Goal: Task Accomplishment & Management: Manage account settings

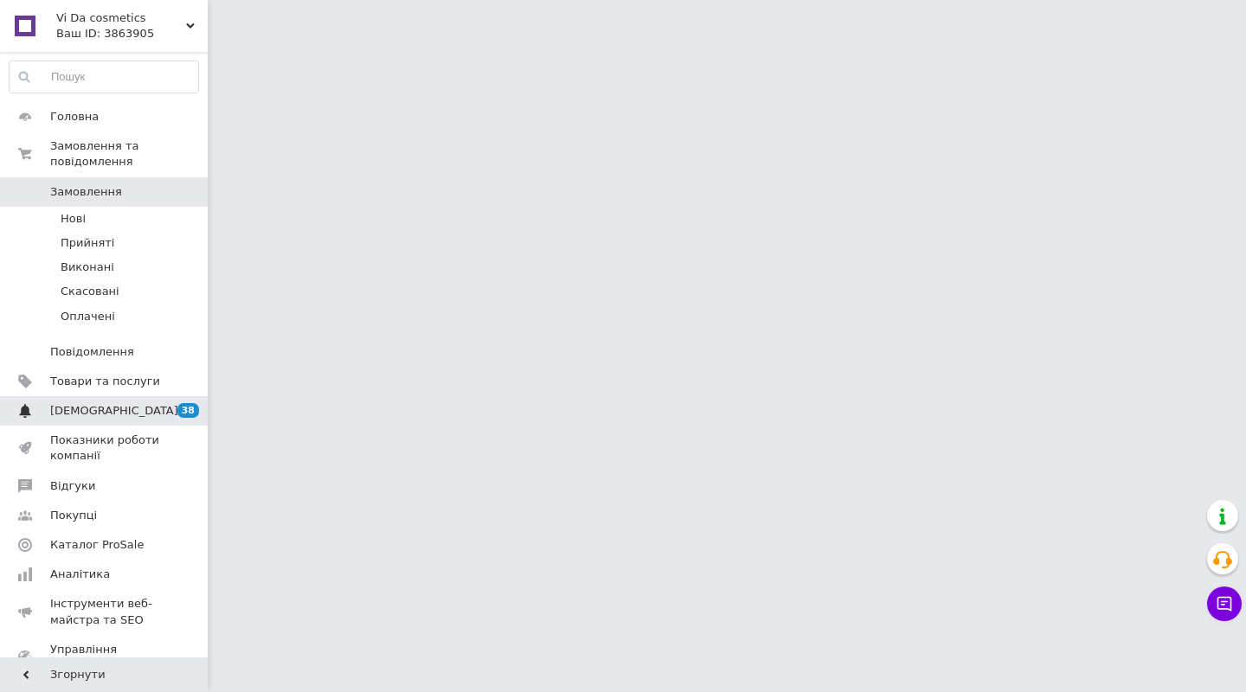
click at [87, 405] on span "[DEMOGRAPHIC_DATA]" at bounding box center [114, 411] width 128 height 16
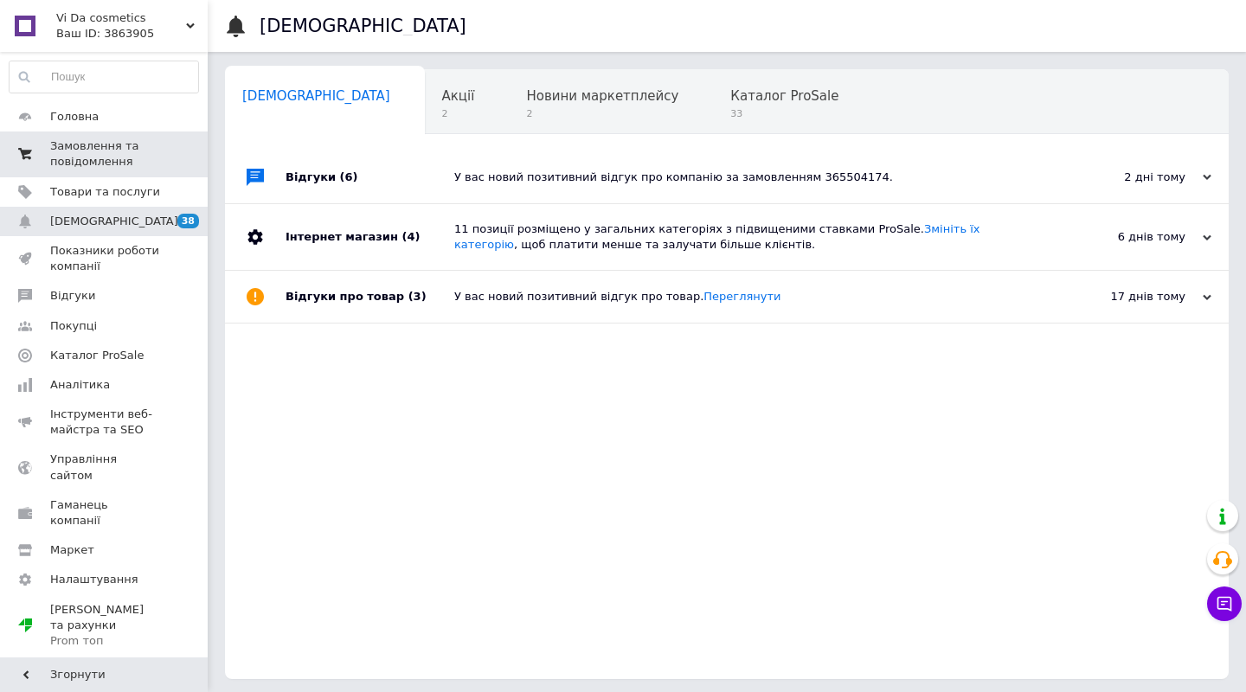
click at [88, 147] on span "Замовлення та повідомлення" at bounding box center [105, 153] width 110 height 31
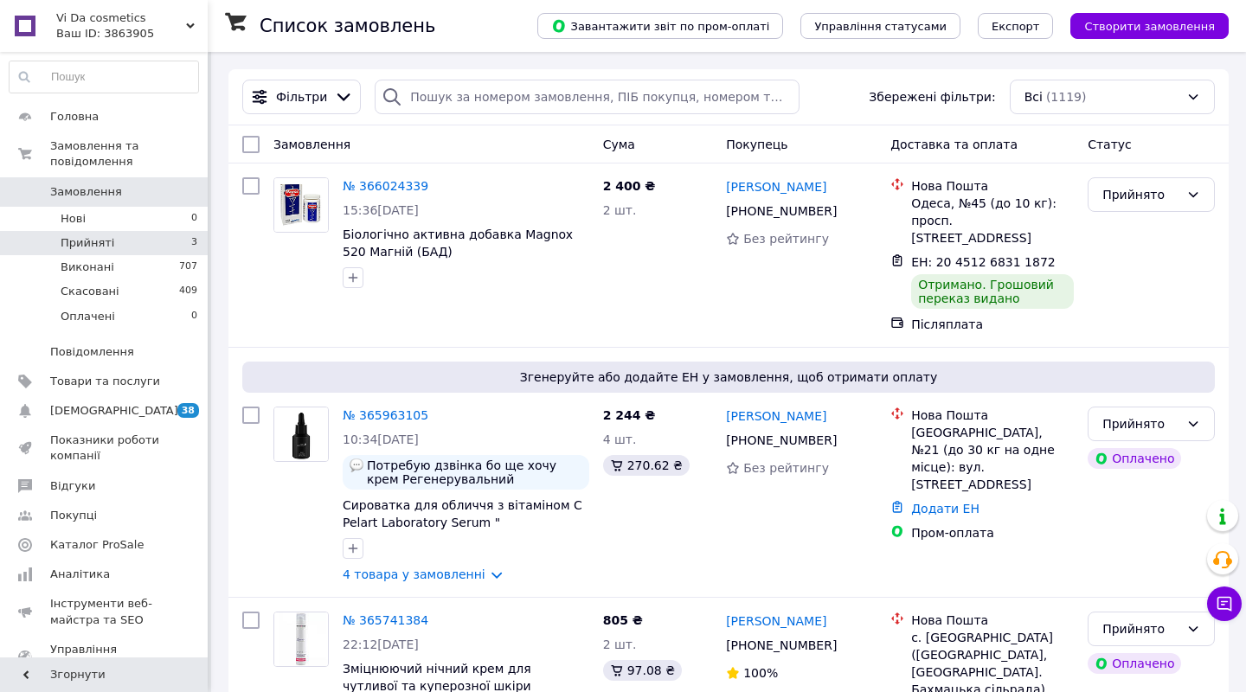
click at [84, 246] on span "Прийняті" at bounding box center [88, 243] width 54 height 16
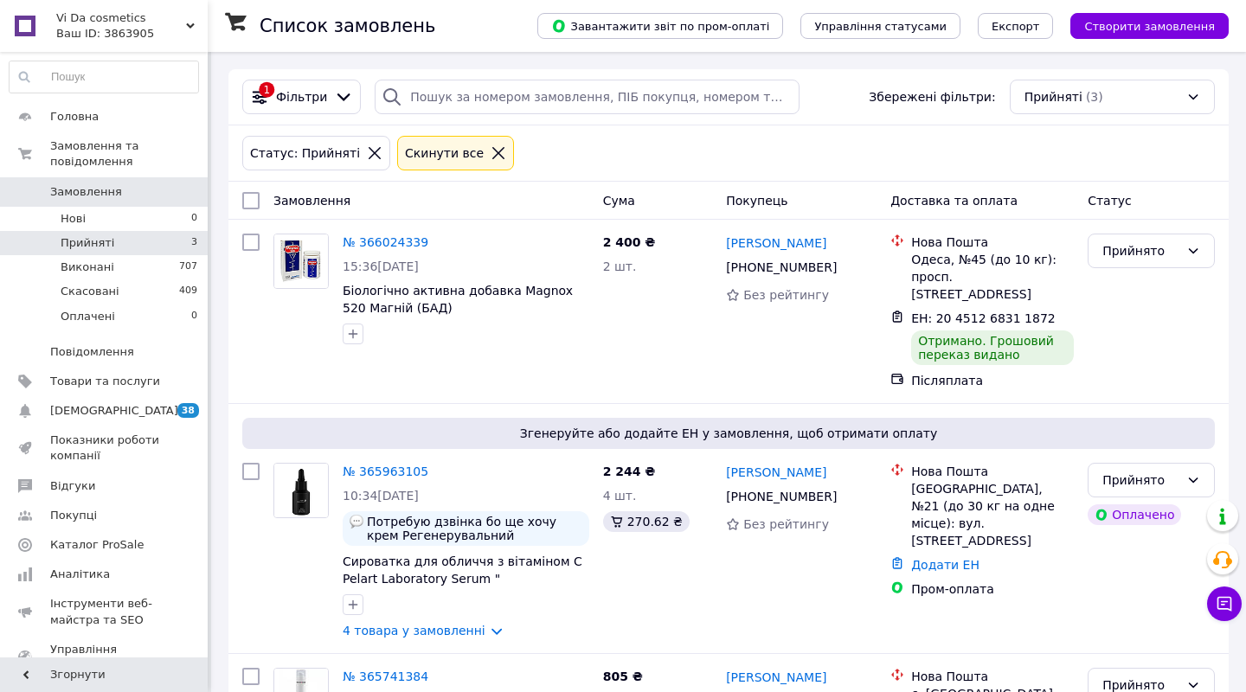
click at [615, 163] on div "Статус: Прийняті Cкинути все" at bounding box center [728, 153] width 979 height 42
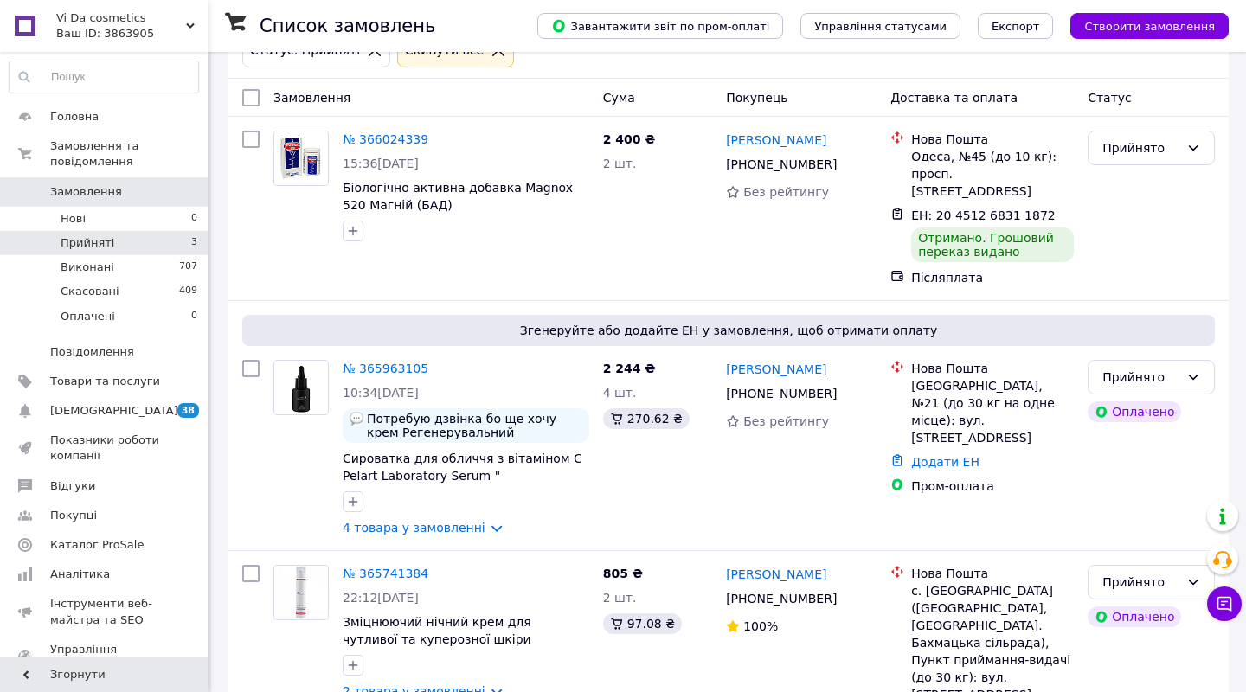
scroll to position [125, 0]
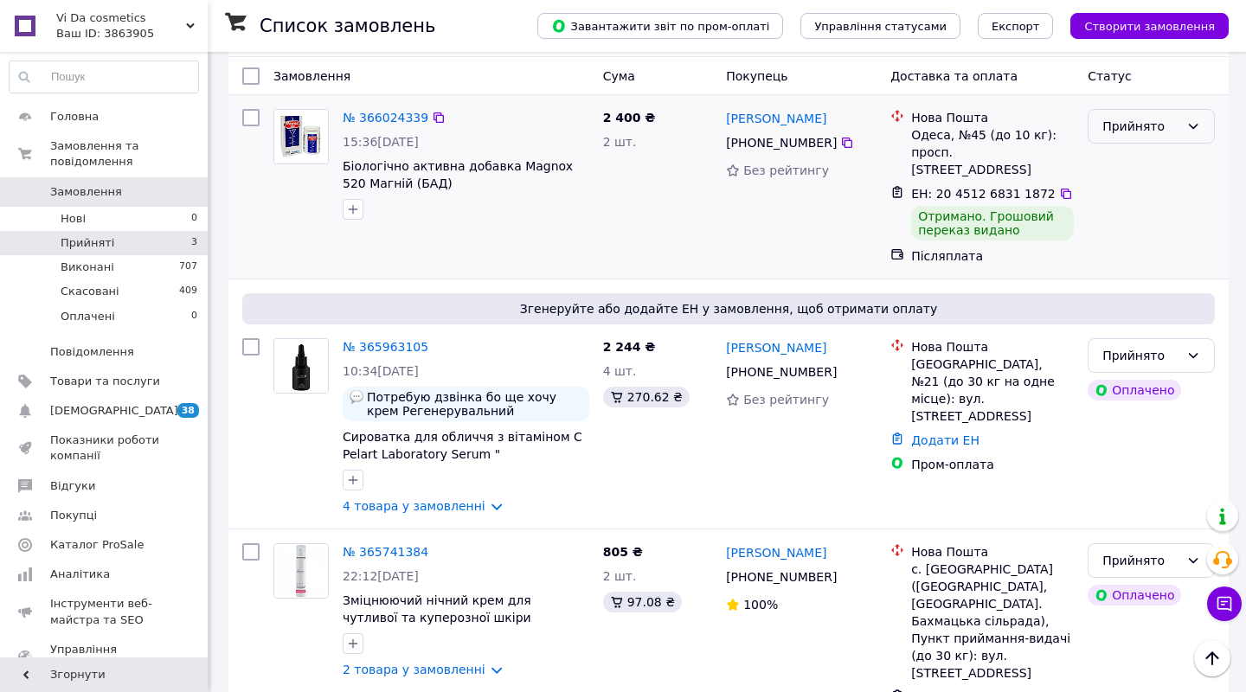
click at [1188, 127] on icon at bounding box center [1193, 126] width 14 height 14
click at [1146, 168] on li "Виконано" at bounding box center [1150, 164] width 125 height 31
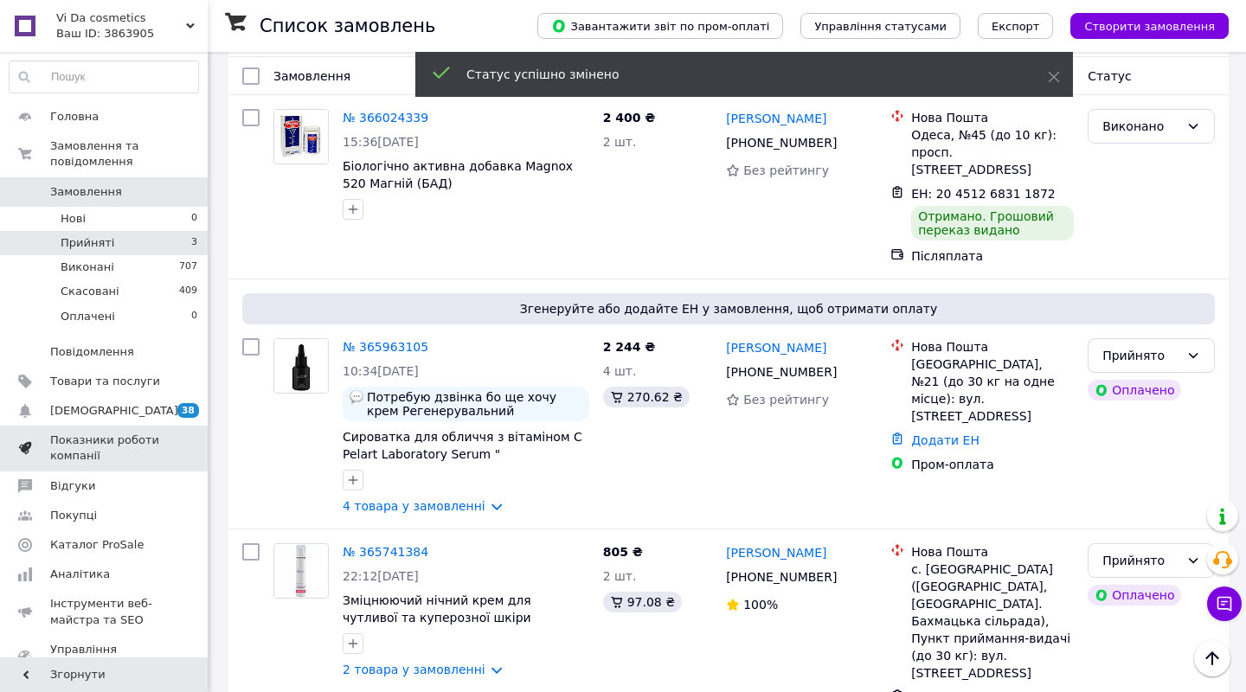
click at [93, 452] on span "Показники роботи компанії" at bounding box center [105, 448] width 110 height 31
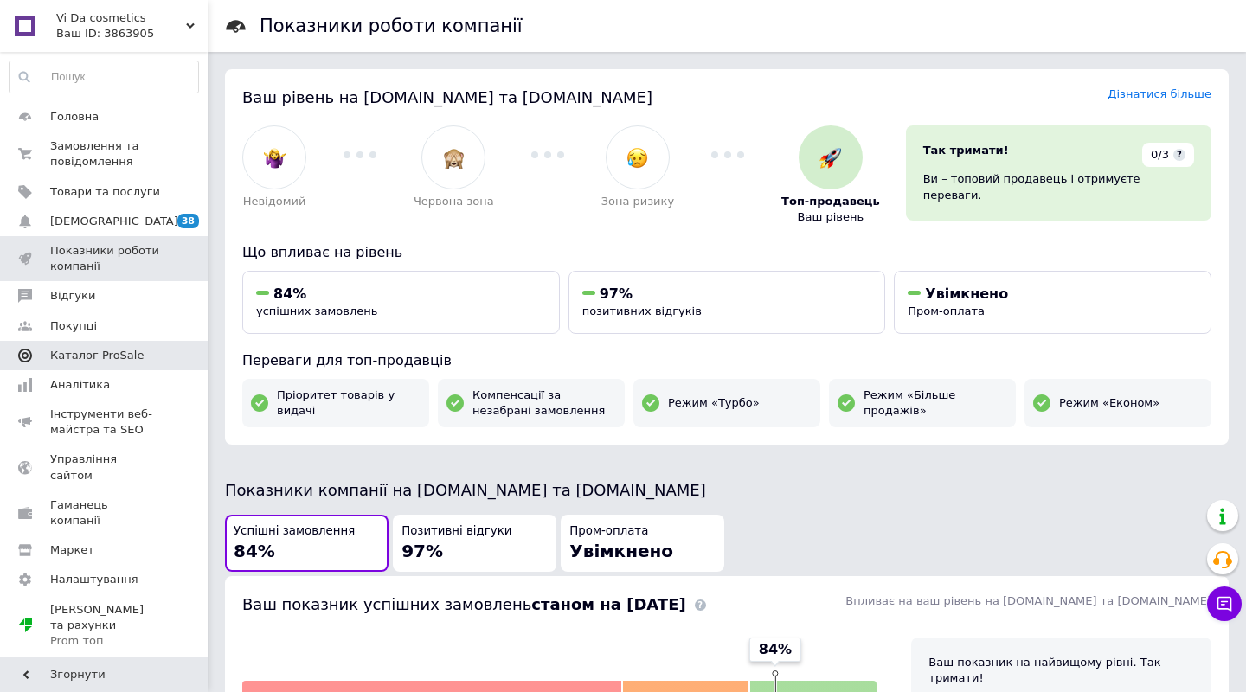
click at [105, 349] on span "Каталог ProSale" at bounding box center [96, 356] width 93 height 16
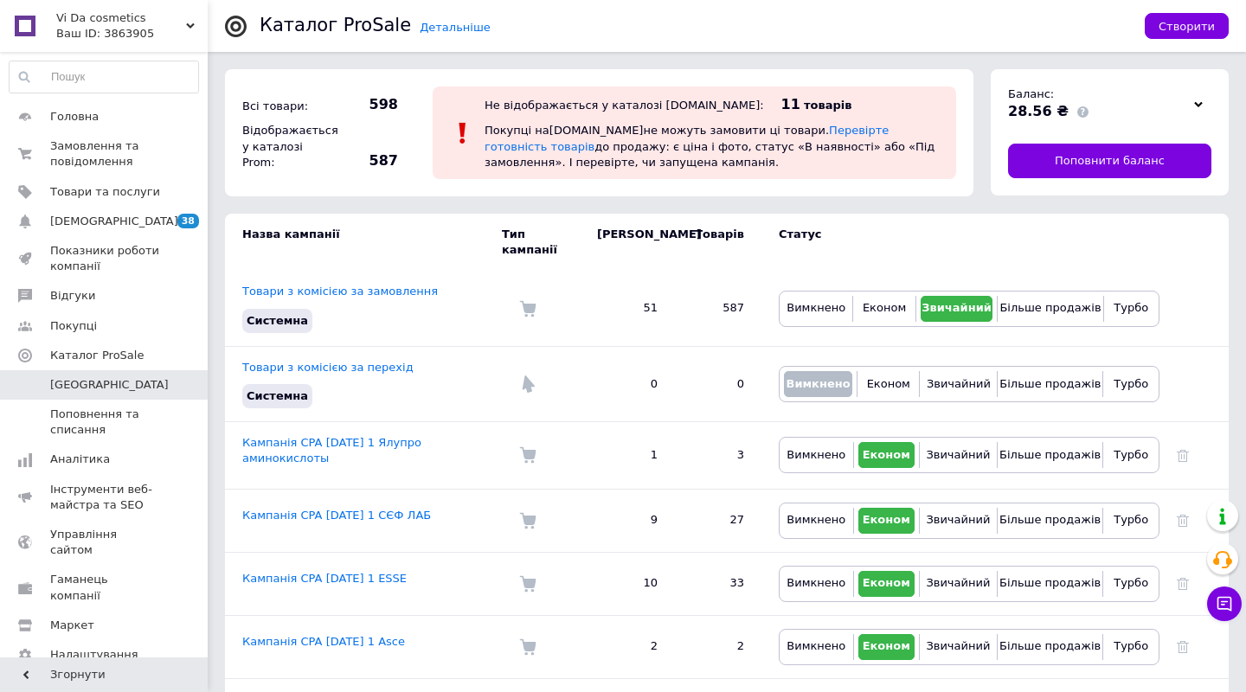
click at [110, 13] on span "Vi Da cosmetics" at bounding box center [121, 18] width 130 height 16
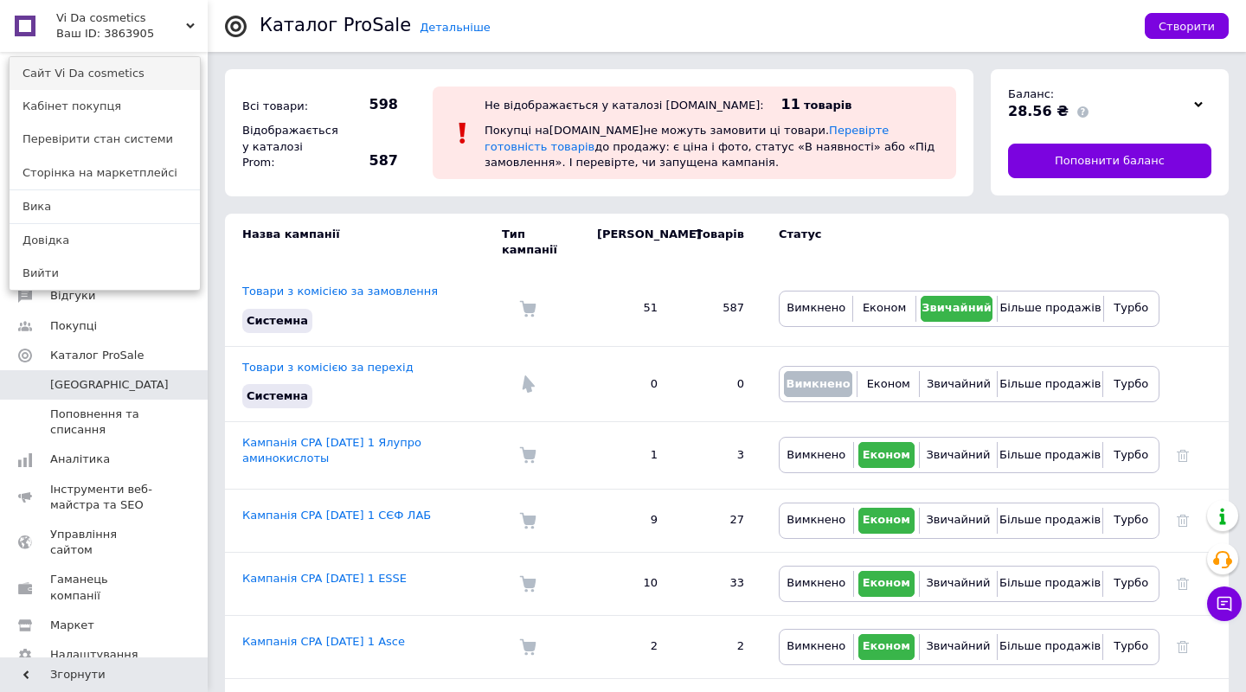
click at [97, 63] on link "Сайт Vi Da cosmetics" at bounding box center [105, 73] width 190 height 33
